Goal: Task Accomplishment & Management: Use online tool/utility

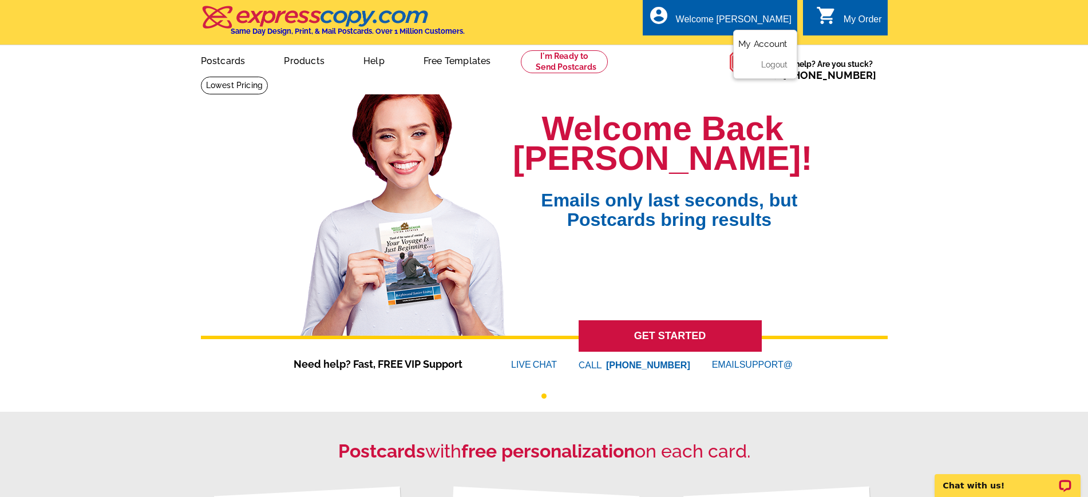
click at [769, 42] on link "My Account" at bounding box center [762, 44] width 49 height 10
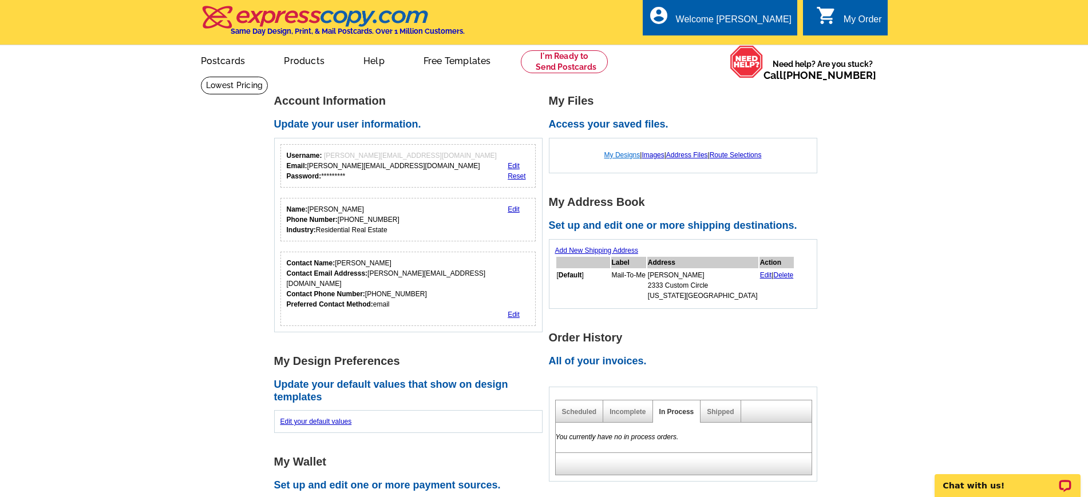
click at [617, 155] on link "My Designs" at bounding box center [622, 155] width 36 height 8
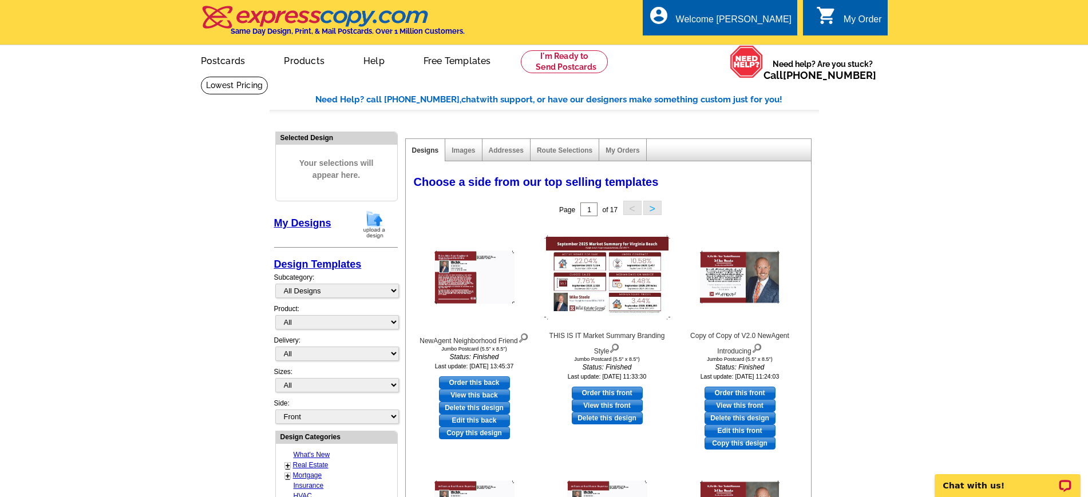
click at [370, 223] on img at bounding box center [374, 224] width 30 height 29
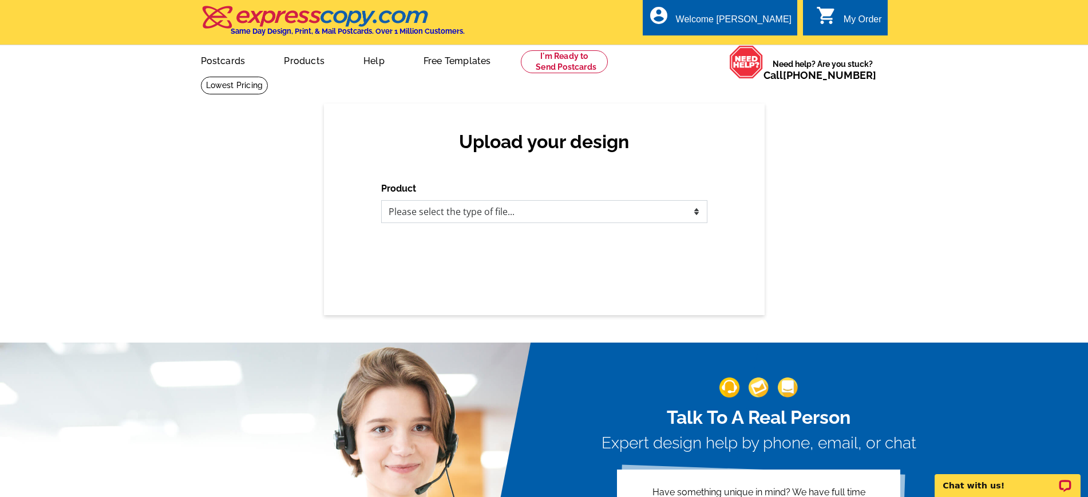
click at [446, 210] on select "Please select the type of file... Postcards Business Cards Letters and flyers G…" at bounding box center [544, 211] width 326 height 23
select select "1"
click at [381, 201] on select "Please select the type of file... Postcards Business Cards Letters and flyers G…" at bounding box center [544, 211] width 326 height 23
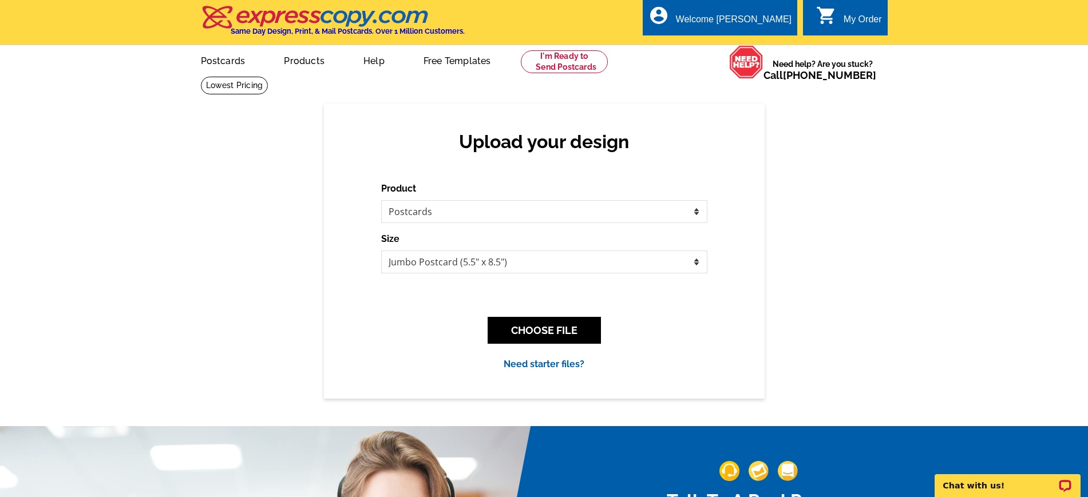
drag, startPoint x: 904, startPoint y: 2, endPoint x: 869, endPoint y: 331, distance: 330.3
click at [872, 331] on div "Upload your design Product Please select the type of file... Postcards Business…" at bounding box center [544, 251] width 1088 height 295
click at [585, 332] on button "CHOOSE FILE" at bounding box center [544, 330] width 113 height 27
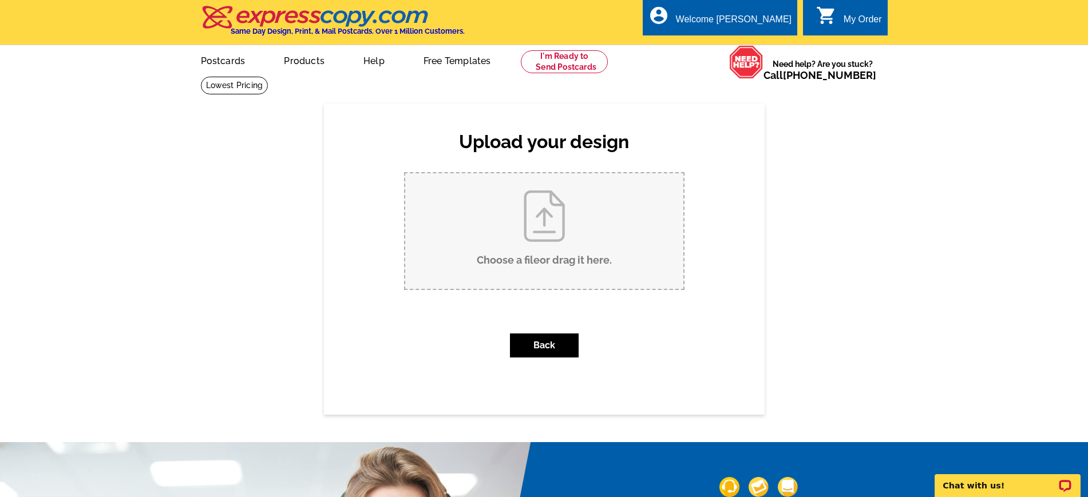
drag, startPoint x: 535, startPoint y: 227, endPoint x: 461, endPoint y: 317, distance: 116.3
click at [460, 317] on div "Choose a file . Back" at bounding box center [544, 269] width 326 height 195
click at [552, 346] on button "Back" at bounding box center [544, 346] width 69 height 24
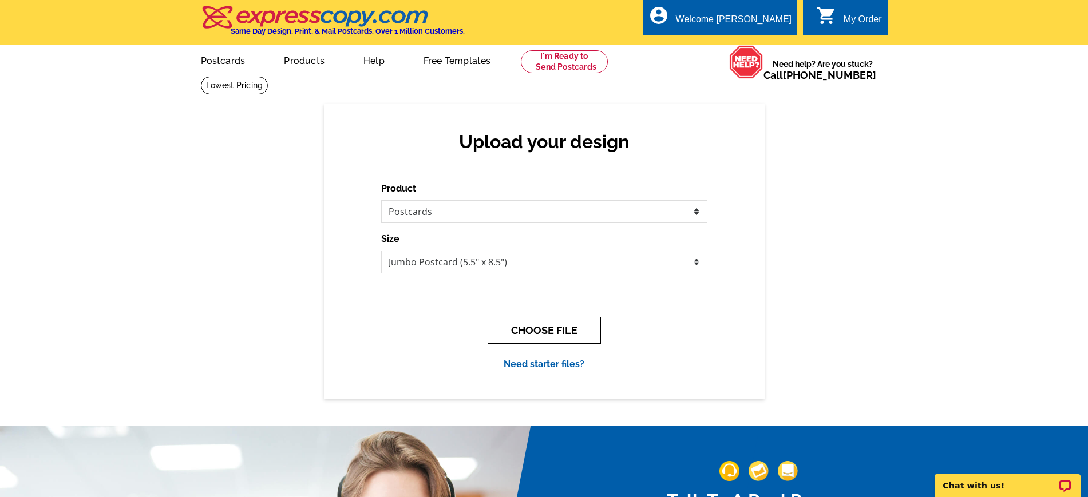
click at [573, 335] on button "CHOOSE FILE" at bounding box center [544, 330] width 113 height 27
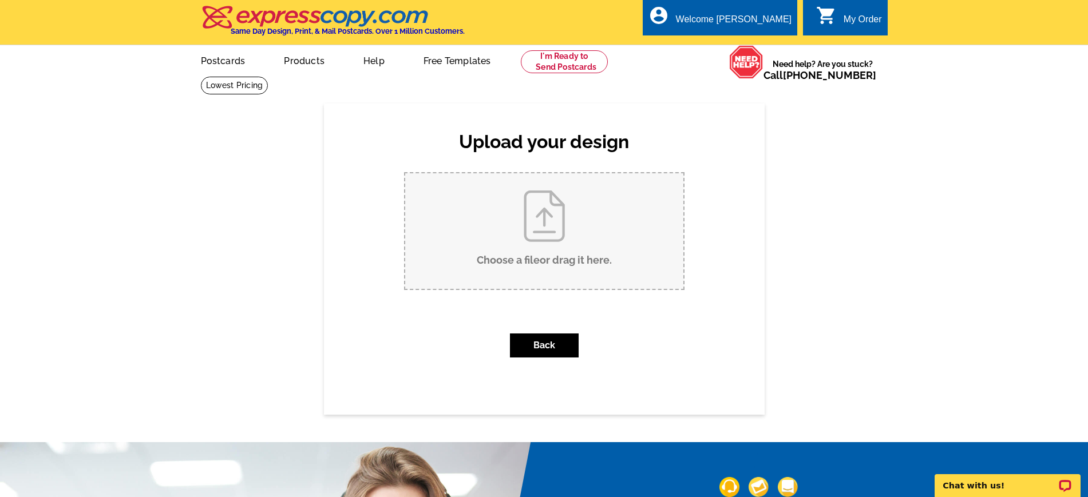
click at [516, 260] on input "Choose a file or drag it here ." at bounding box center [544, 231] width 278 height 116
type input "C:\fakepath\THIS IS IT! Market Summary Branding Style (1).pdf"
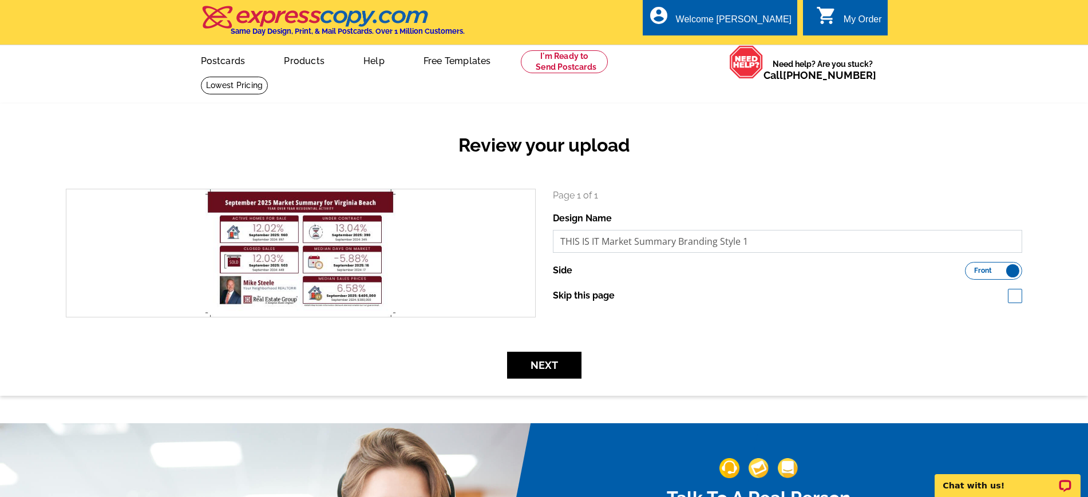
drag, startPoint x: 559, startPoint y: 241, endPoint x: 848, endPoint y: 244, distance: 289.6
click at [848, 244] on input "THIS IS IT Market Summary Branding Style 1" at bounding box center [788, 241] width 470 height 23
type input "September 2025 Market Summary"
click at [563, 366] on button "Next" at bounding box center [544, 365] width 74 height 27
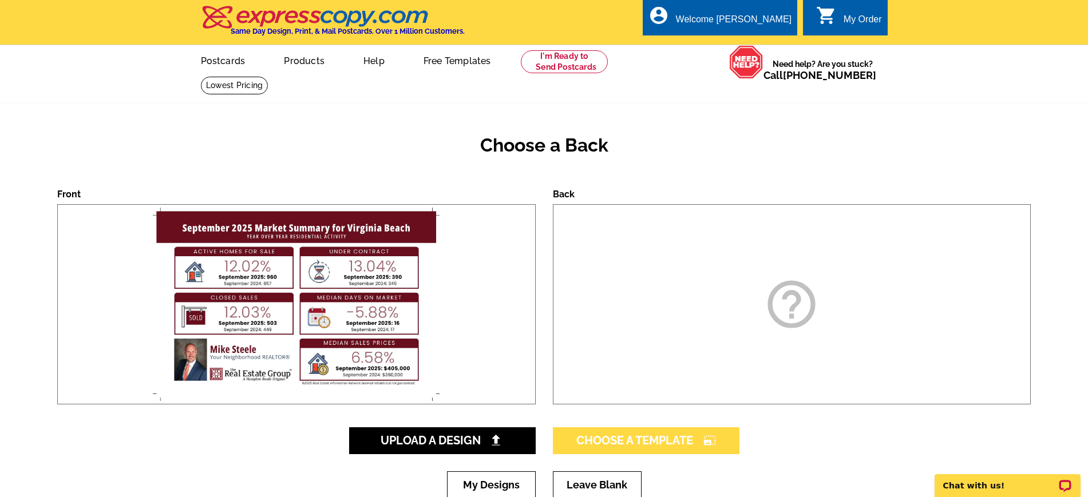
click at [634, 442] on span "Choose A Template photo_size_select_large" at bounding box center [646, 441] width 140 height 14
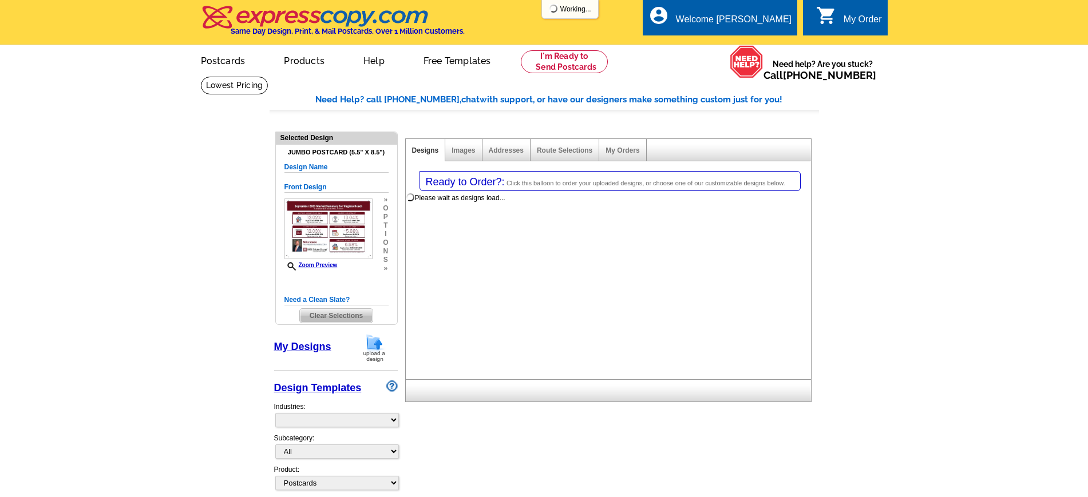
select select "1"
select select "2"
select select "back"
select select "785"
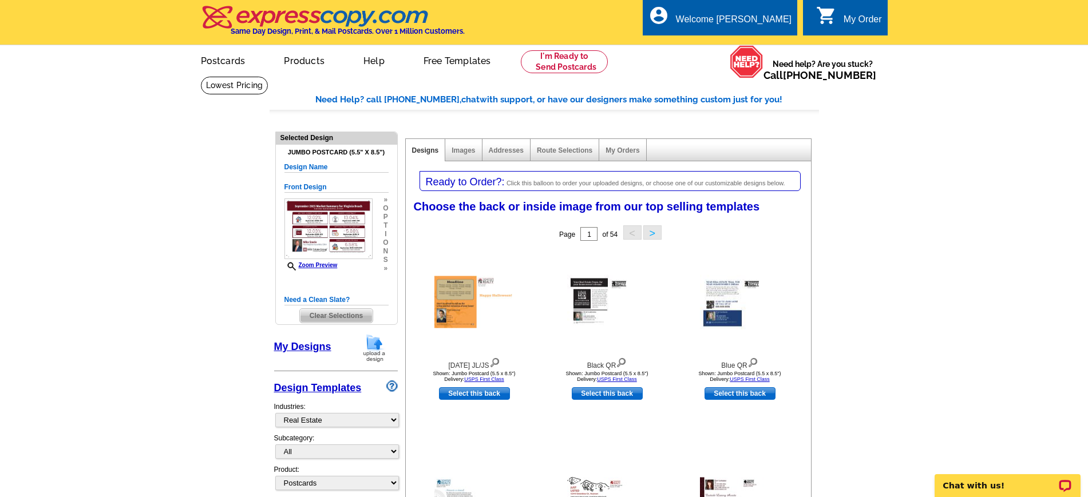
click at [312, 346] on link "My Designs" at bounding box center [302, 346] width 57 height 11
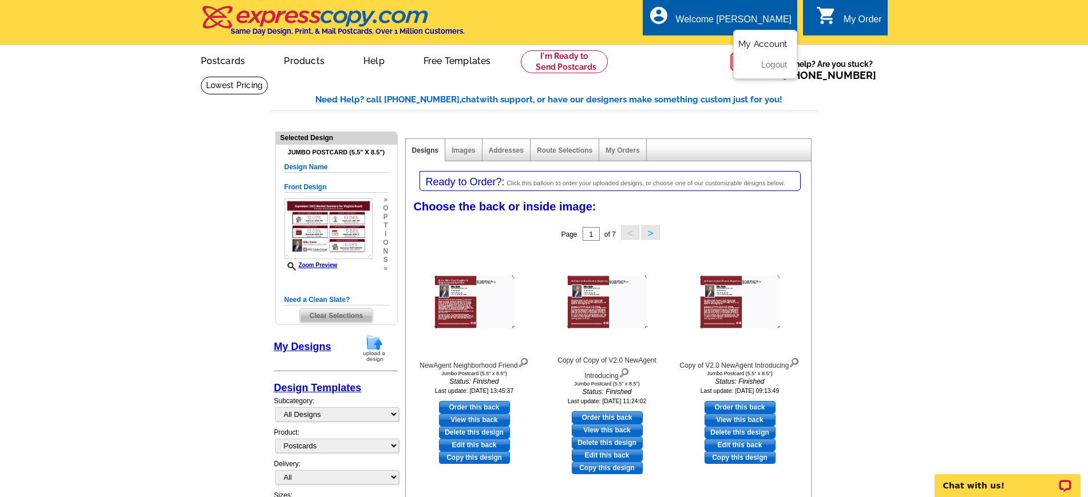
click at [785, 45] on link "My Account" at bounding box center [762, 44] width 49 height 10
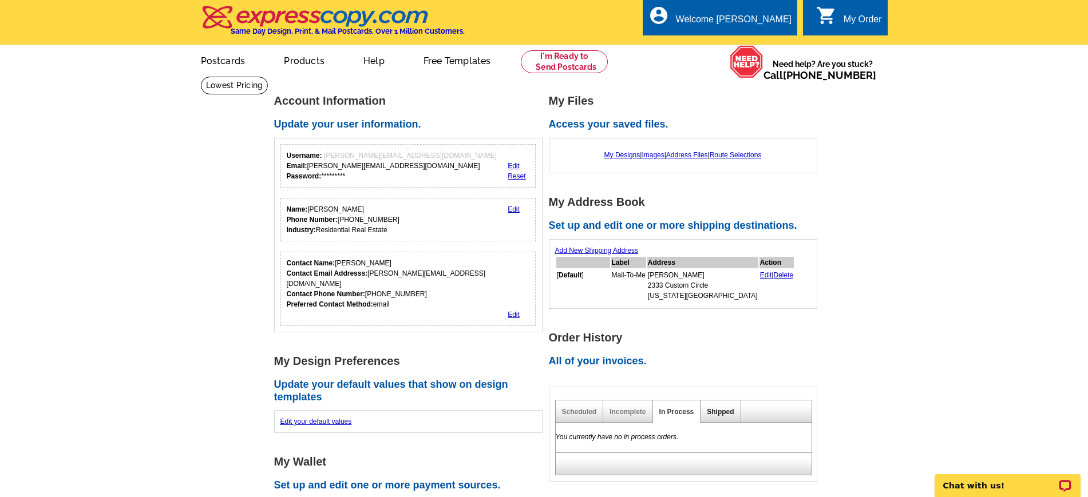
click at [723, 410] on link "Shipped" at bounding box center [720, 412] width 27 height 8
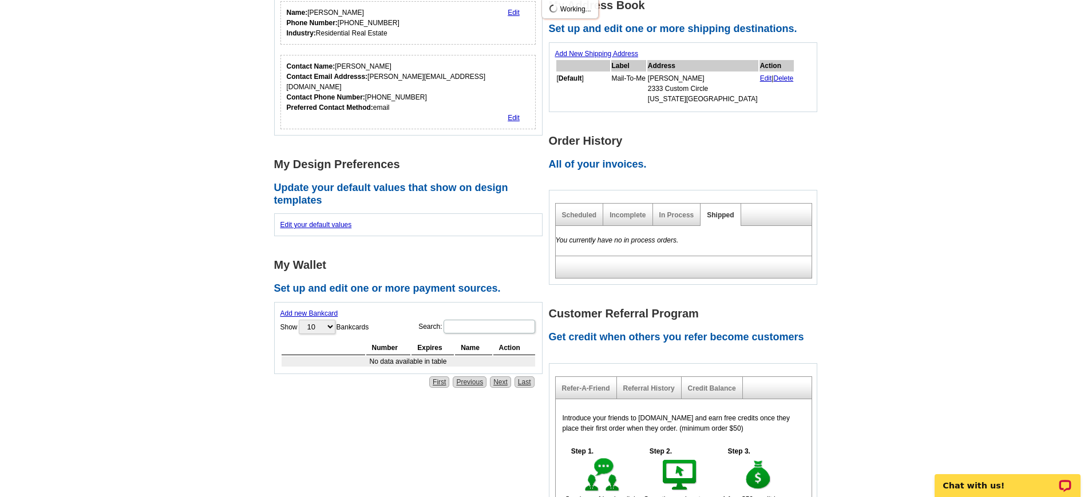
scroll to position [215, 0]
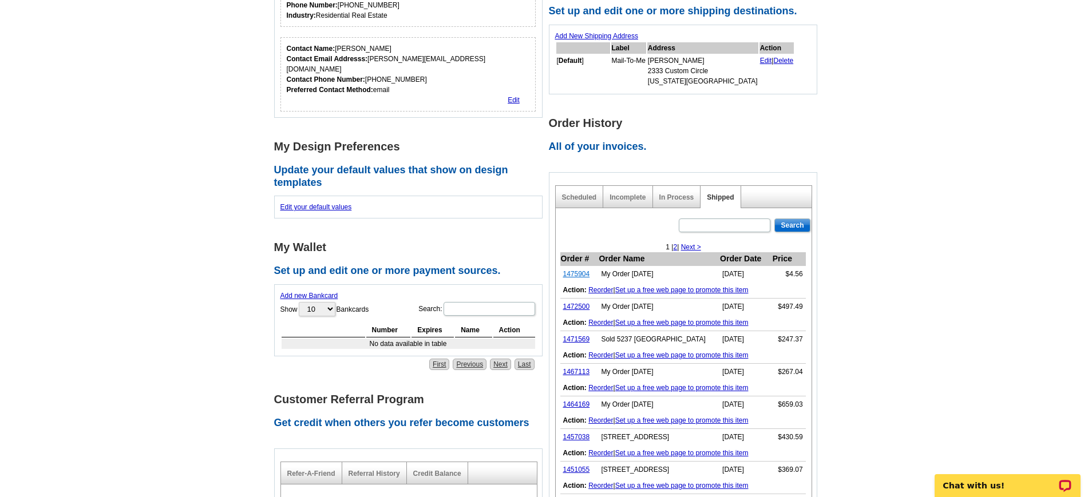
click at [576, 275] on link "1475904" at bounding box center [576, 274] width 27 height 8
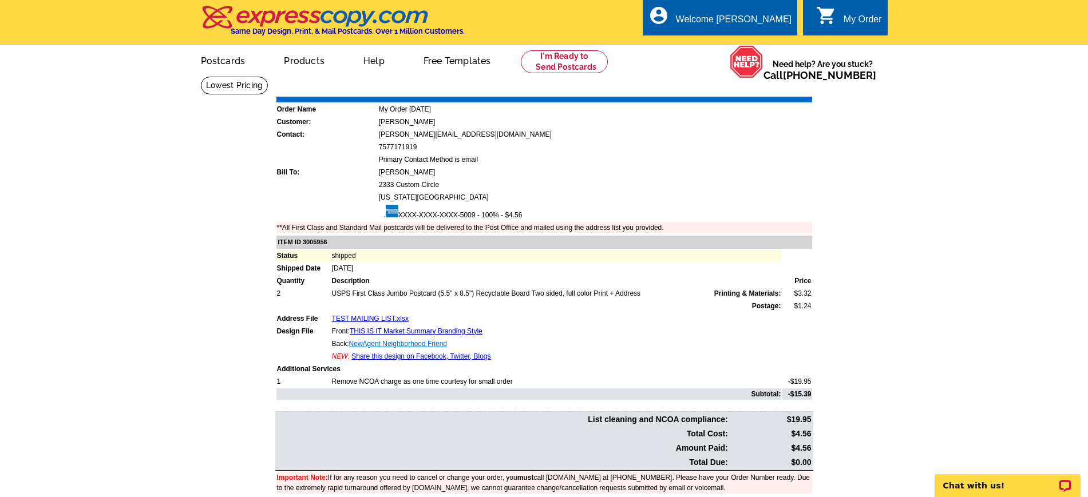
click at [404, 344] on link "NewAgent Neighborhood Friend" at bounding box center [398, 344] width 98 height 8
click at [425, 343] on link "NewAgent Neighborhood Friend" at bounding box center [398, 344] width 98 height 8
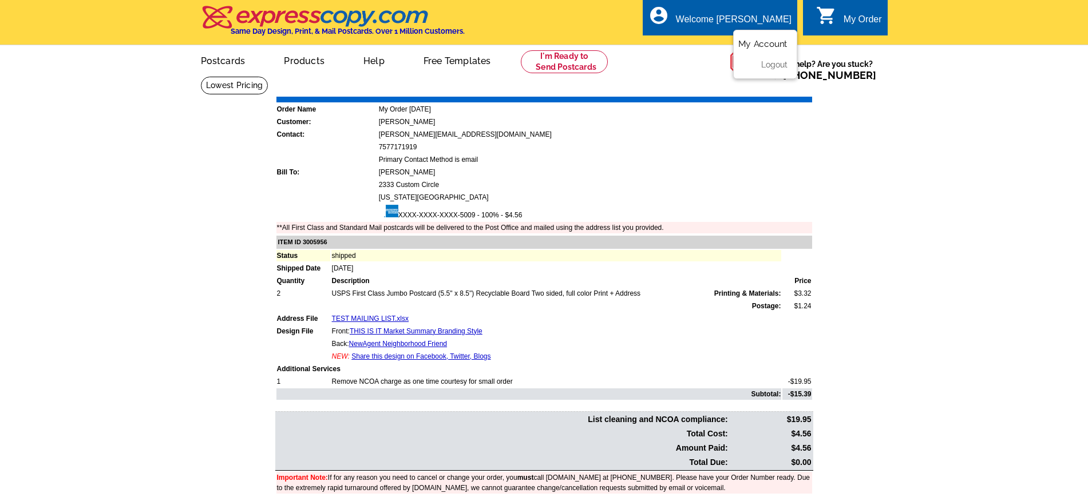
click at [755, 46] on link "My Account" at bounding box center [762, 44] width 49 height 10
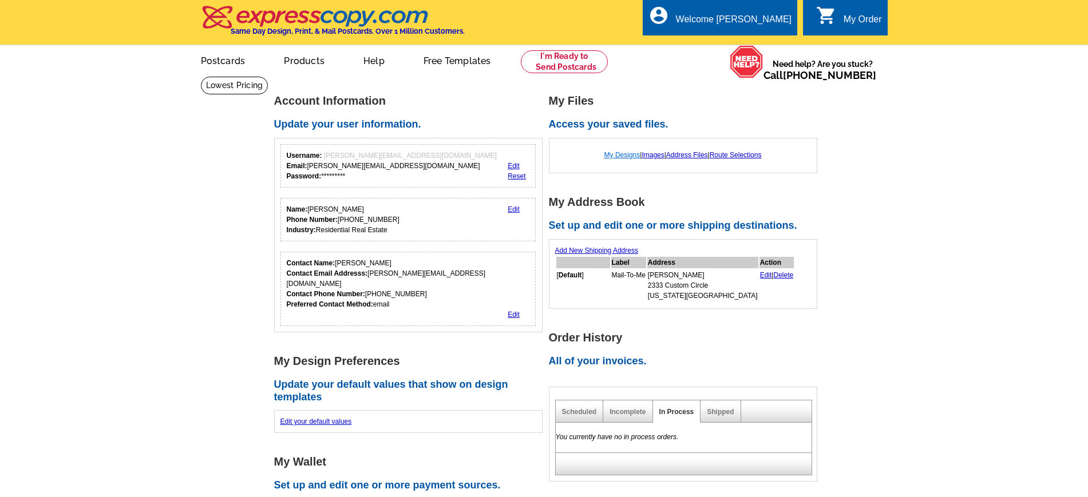
click at [623, 156] on link "My Designs" at bounding box center [622, 155] width 36 height 8
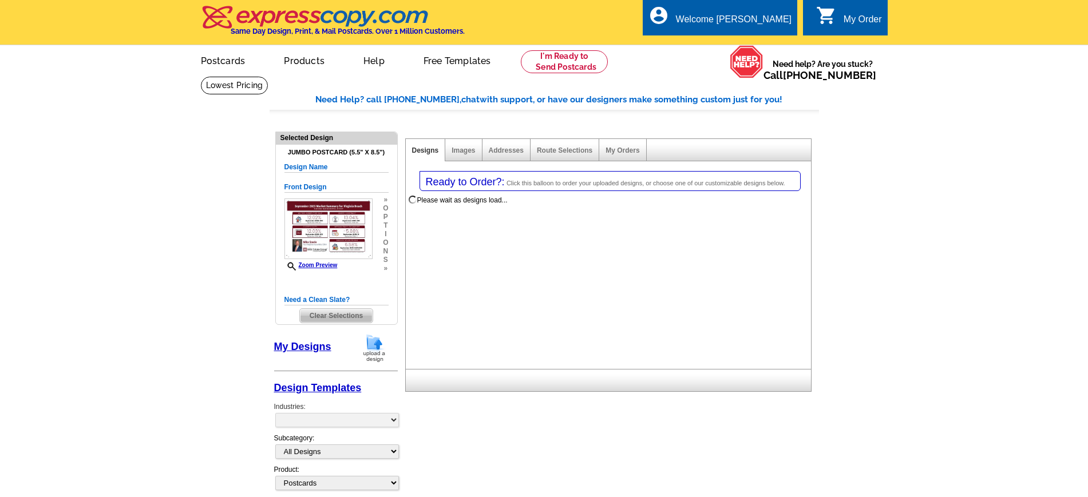
select select "1"
select select "2"
select select "back"
